Goal: Task Accomplishment & Management: Use online tool/utility

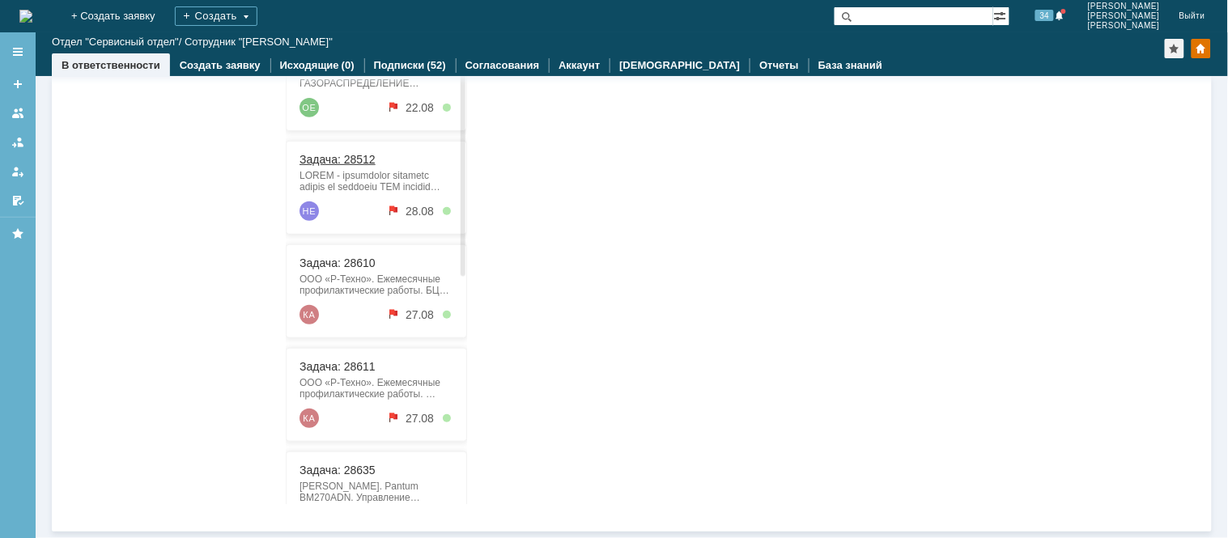
click at [338, 161] on link "Задача: 28512" at bounding box center [337, 160] width 76 height 13
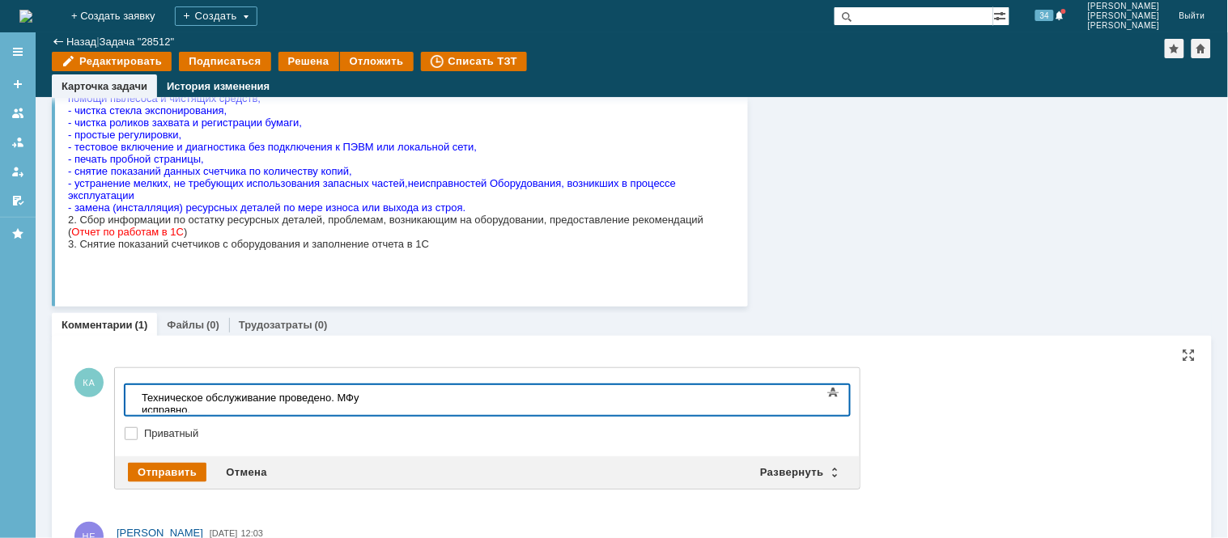
scroll to position [335, 0]
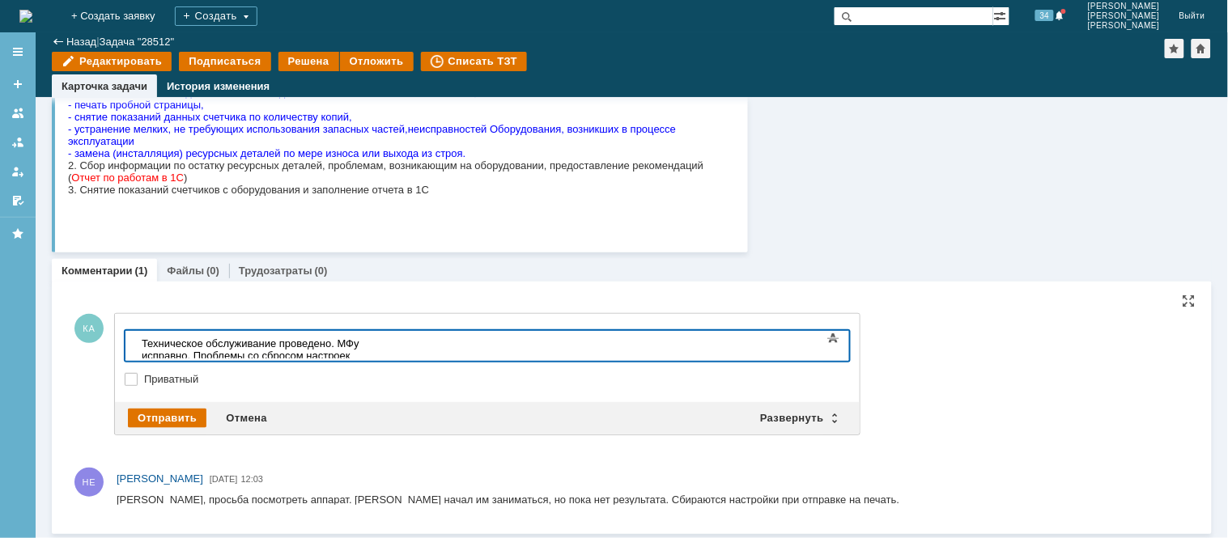
click at [371, 344] on div "Техническое обслуживание проведено. МФу исправно. Проблемы со сбросом настроек …" at bounding box center [256, 355] width 230 height 36
click at [371, 341] on div "Техническое обслуживание проведено. МФу исправно. Проблемы со сбросом настроек …" at bounding box center [256, 355] width 230 height 36
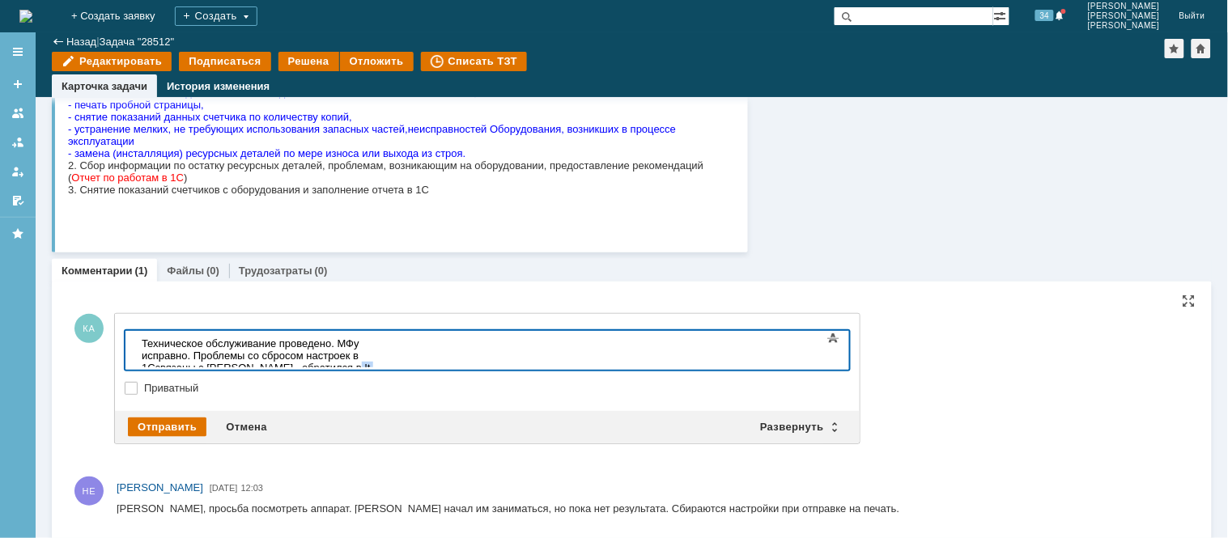
drag, startPoint x: 780, startPoint y: 344, endPoint x: 800, endPoint y: 346, distance: 19.5
click at [371, 346] on div "Техническое обслуживание проведено. МФу исправно. Проблемы со сбросом настроек …" at bounding box center [256, 361] width 230 height 49
drag, startPoint x: 810, startPoint y: 339, endPoint x: 746, endPoint y: 342, distance: 63.2
click at [371, 342] on div "Техническое обслуживание проведено. МФу исправно. Проблемы со сбросом настроек …" at bounding box center [256, 361] width 230 height 49
drag, startPoint x: 806, startPoint y: 343, endPoint x: 768, endPoint y: 343, distance: 38.1
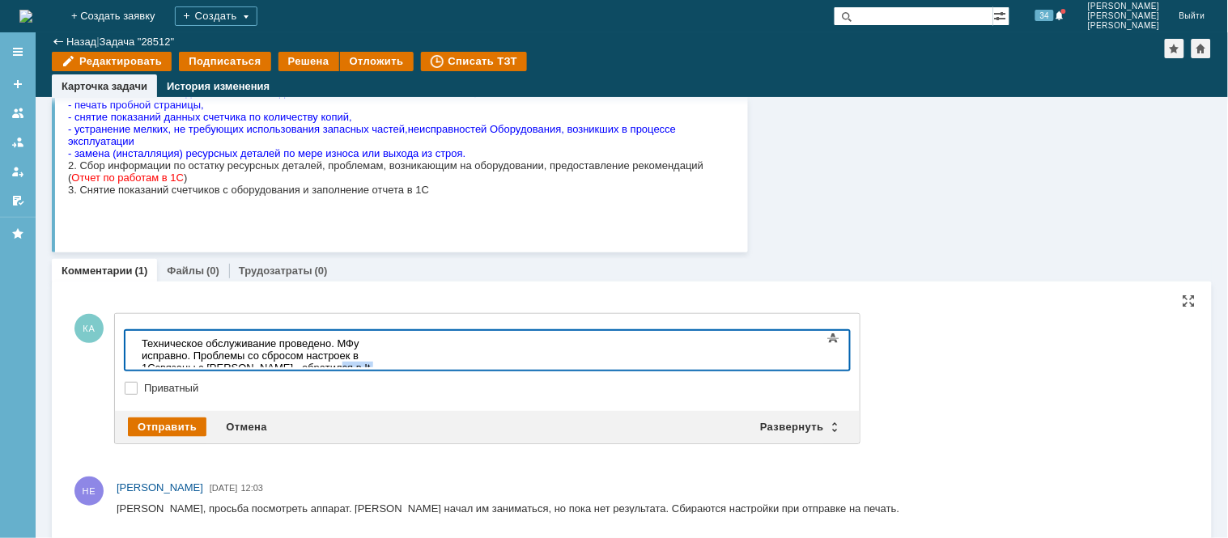
click at [371, 343] on div "Техническое обслуживание проведено. МФу исправно. Проблемы со сбросом настроек …" at bounding box center [256, 361] width 230 height 49
drag, startPoint x: 330, startPoint y: 353, endPoint x: 262, endPoint y: 364, distance: 69.7
click at [262, 364] on body "Техническое обслуживание проведено. МФу исправно. Проблемы со сбросом настроек …" at bounding box center [255, 361] width 243 height 62
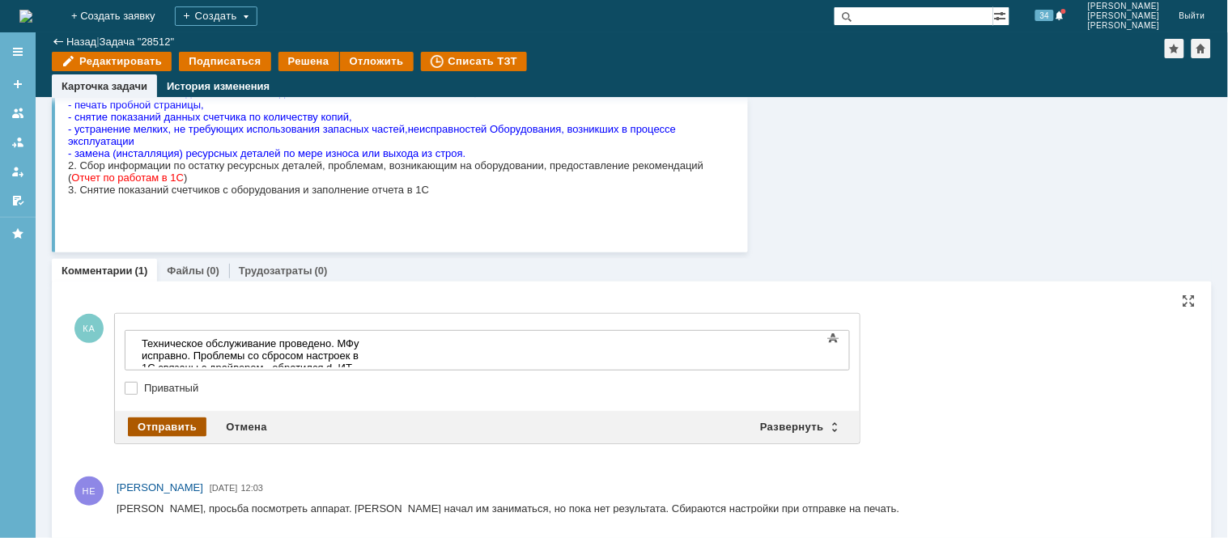
click at [184, 427] on div "Отправить" at bounding box center [167, 427] width 79 height 19
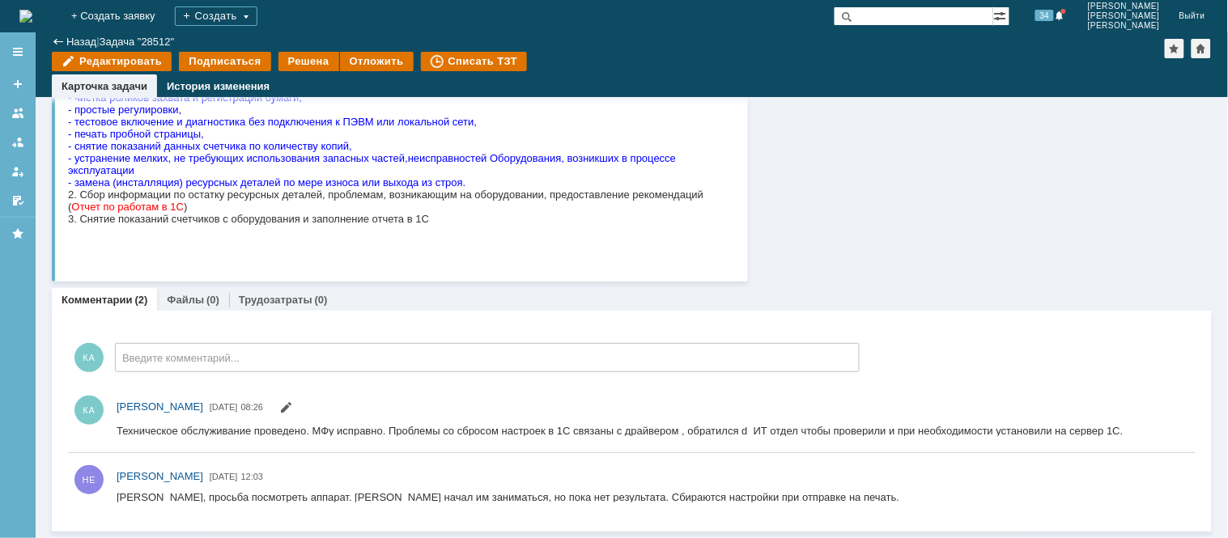
scroll to position [305, 0]
click at [184, 291] on div "Файлы (0)" at bounding box center [193, 300] width 72 height 23
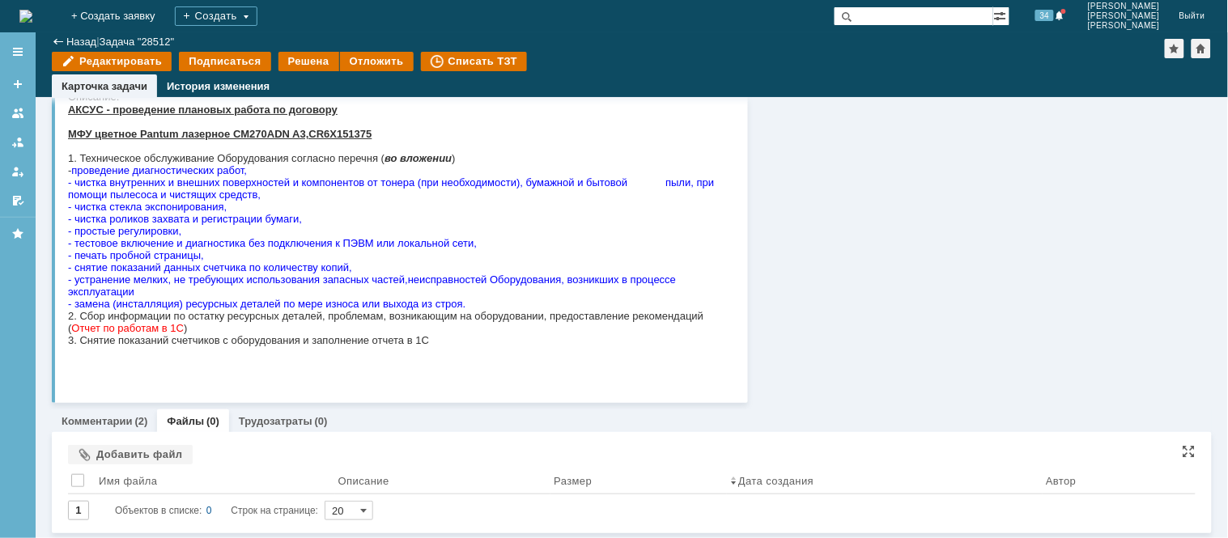
scroll to position [206, 0]
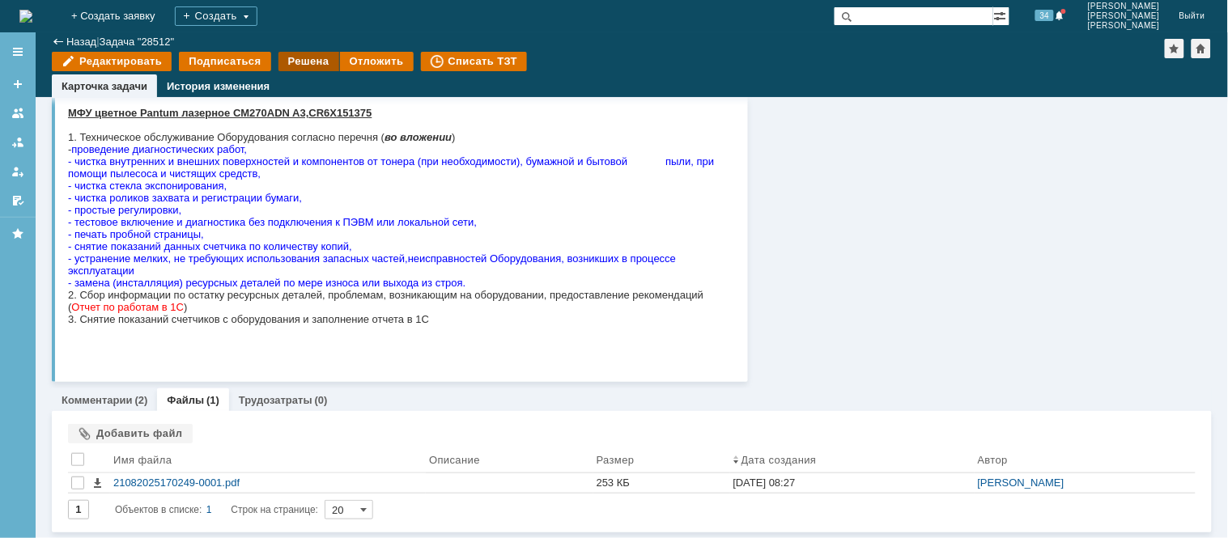
click at [291, 62] on div "Решена" at bounding box center [309, 61] width 61 height 19
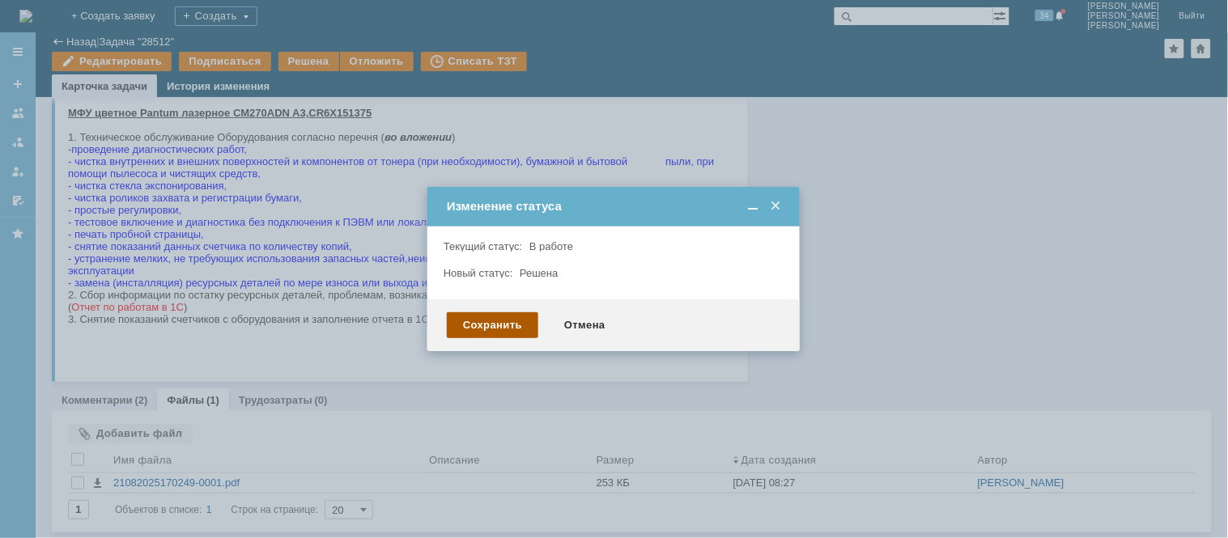
click at [497, 326] on div "Сохранить" at bounding box center [492, 326] width 91 height 26
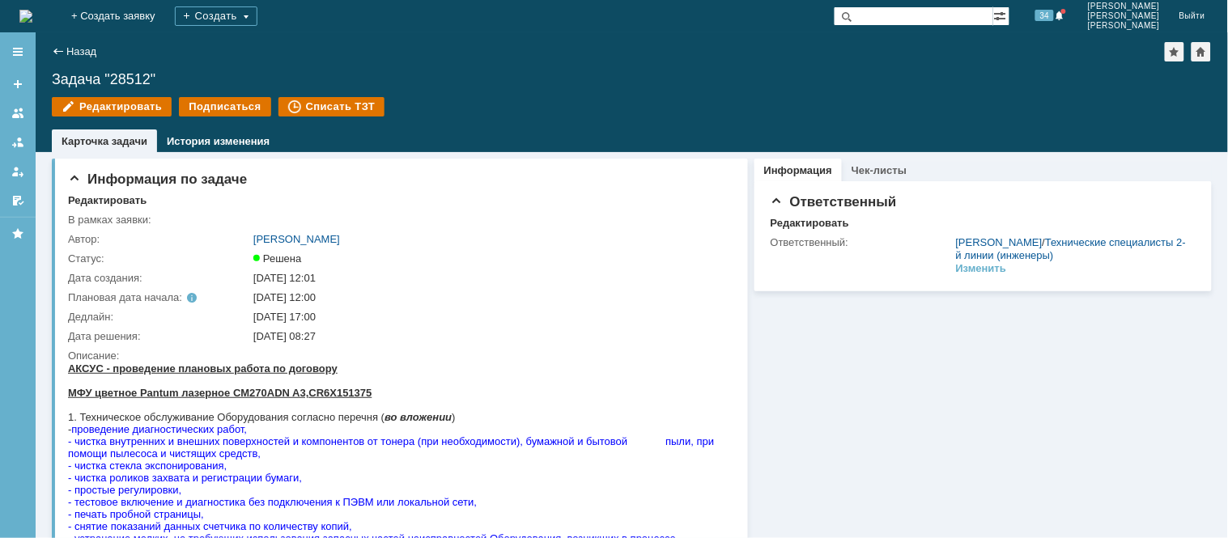
scroll to position [0, 0]
click at [32, 21] on img at bounding box center [25, 16] width 13 height 13
